Goal: Navigation & Orientation: Find specific page/section

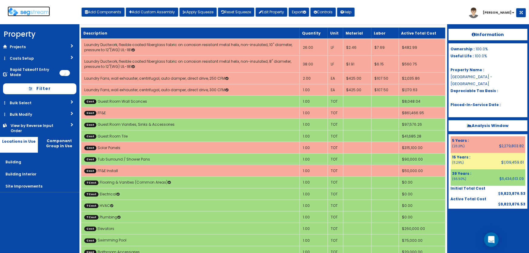
click at [32, 13] on img at bounding box center [29, 12] width 42 height 9
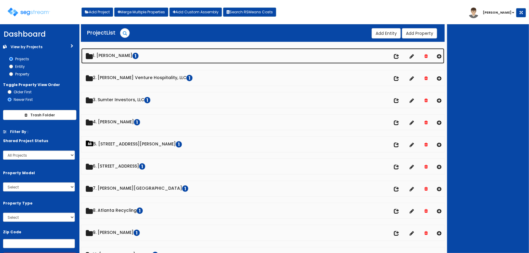
click at [116, 57] on link "1. [PERSON_NAME] 1" at bounding box center [263, 55] width 364 height 15
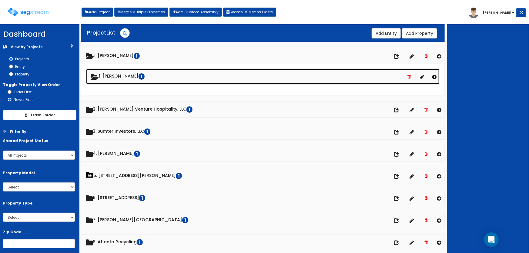
click at [118, 76] on link "1. [PERSON_NAME] 1" at bounding box center [263, 76] width 354 height 15
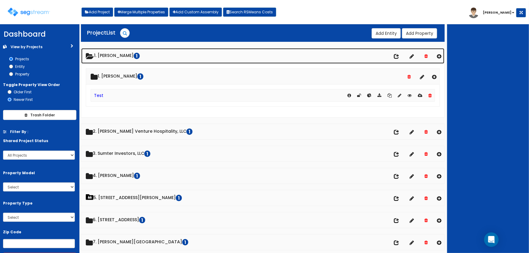
click at [116, 55] on link "1. [PERSON_NAME] 1" at bounding box center [263, 55] width 364 height 15
